Goal: Task Accomplishment & Management: Use online tool/utility

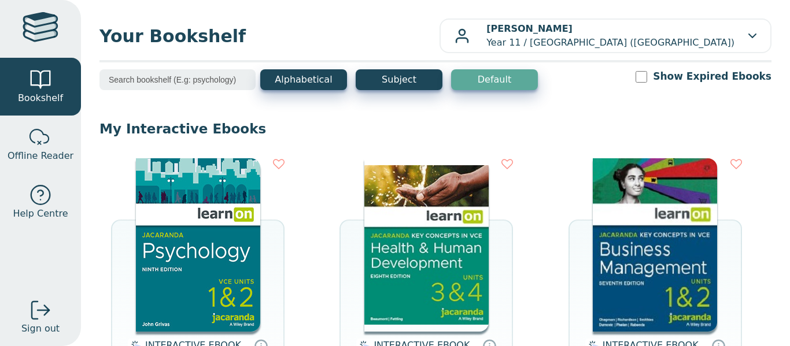
click at [450, 281] on img at bounding box center [426, 245] width 124 height 174
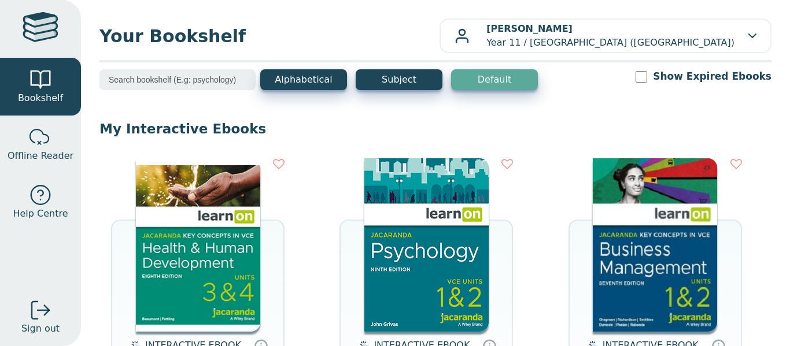
click at [196, 261] on img at bounding box center [198, 245] width 124 height 174
